Goal: Check status: Check status

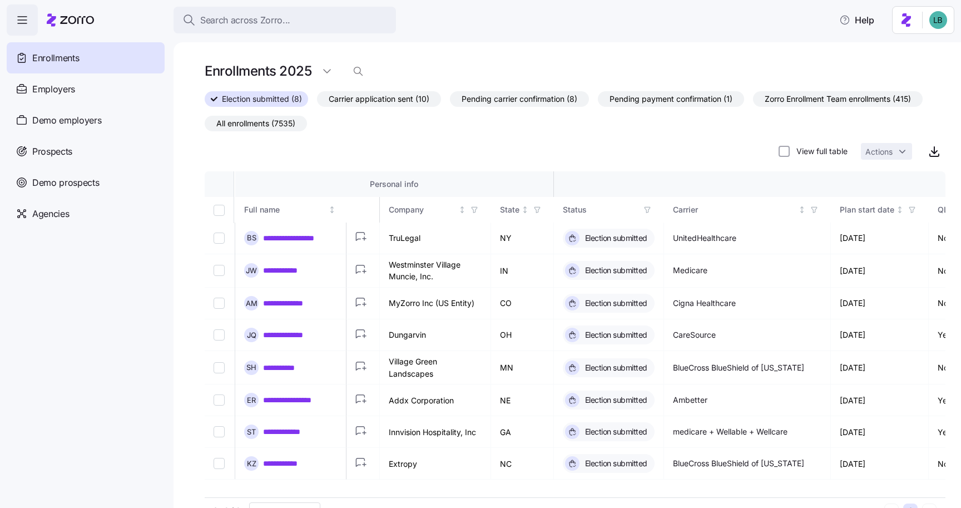
scroll to position [0, 192]
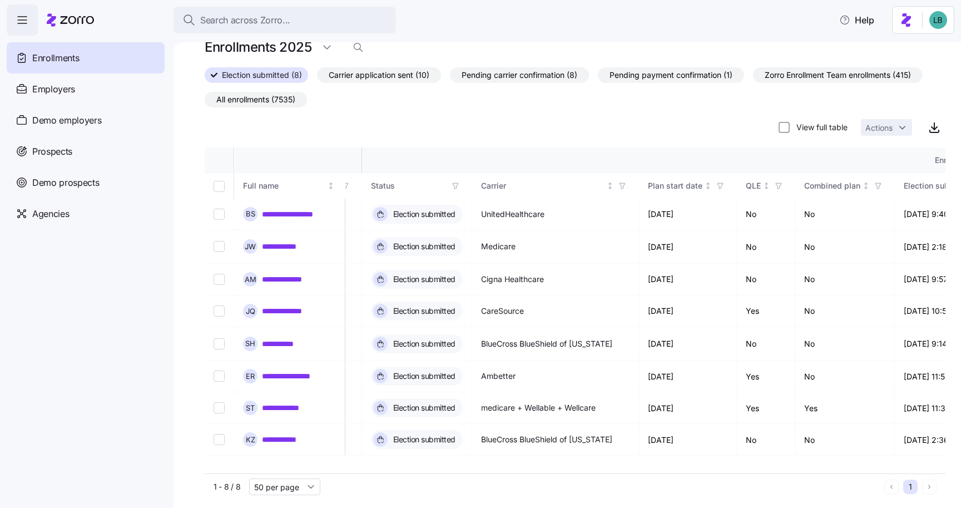
click at [816, 80] on span "Zorro Enrollment Team enrollments (415)" at bounding box center [838, 75] width 146 height 14
click at [753, 78] on input "Zorro Enrollment Team enrollments (415)" at bounding box center [753, 78] width 0 height 0
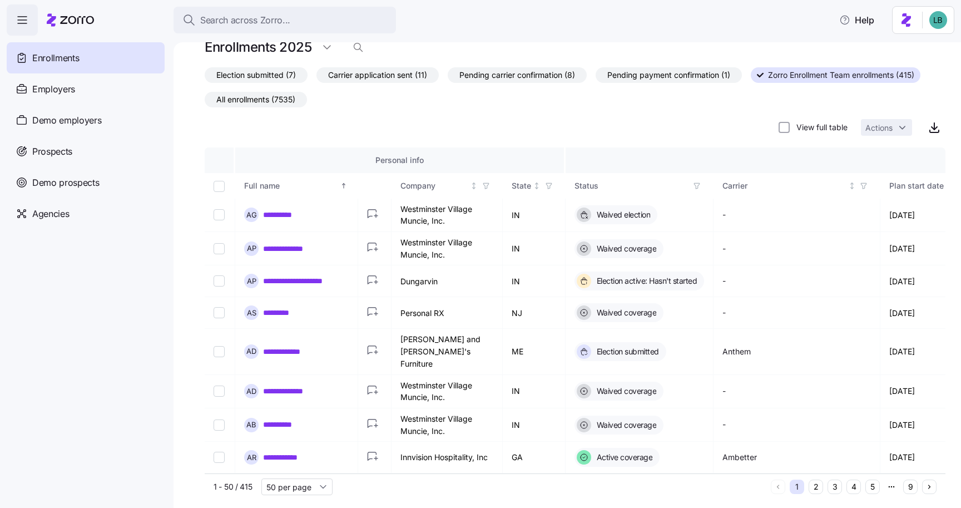
click at [245, 80] on span "Election submitted (7)" at bounding box center [256, 75] width 80 height 14
click at [205, 78] on input "Election submitted (7)" at bounding box center [205, 78] width 0 height 0
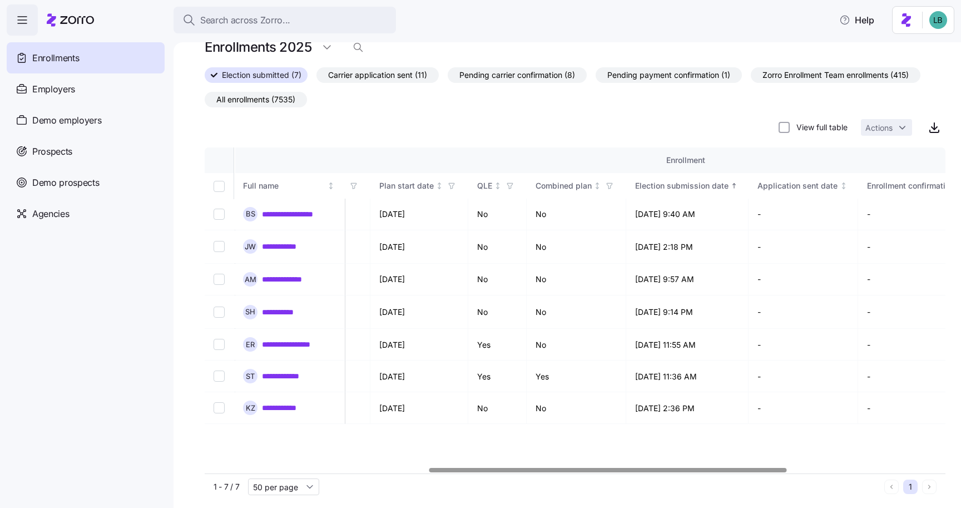
scroll to position [0, 460]
click at [292, 216] on link "**********" at bounding box center [299, 214] width 74 height 11
